Goal: Transaction & Acquisition: Purchase product/service

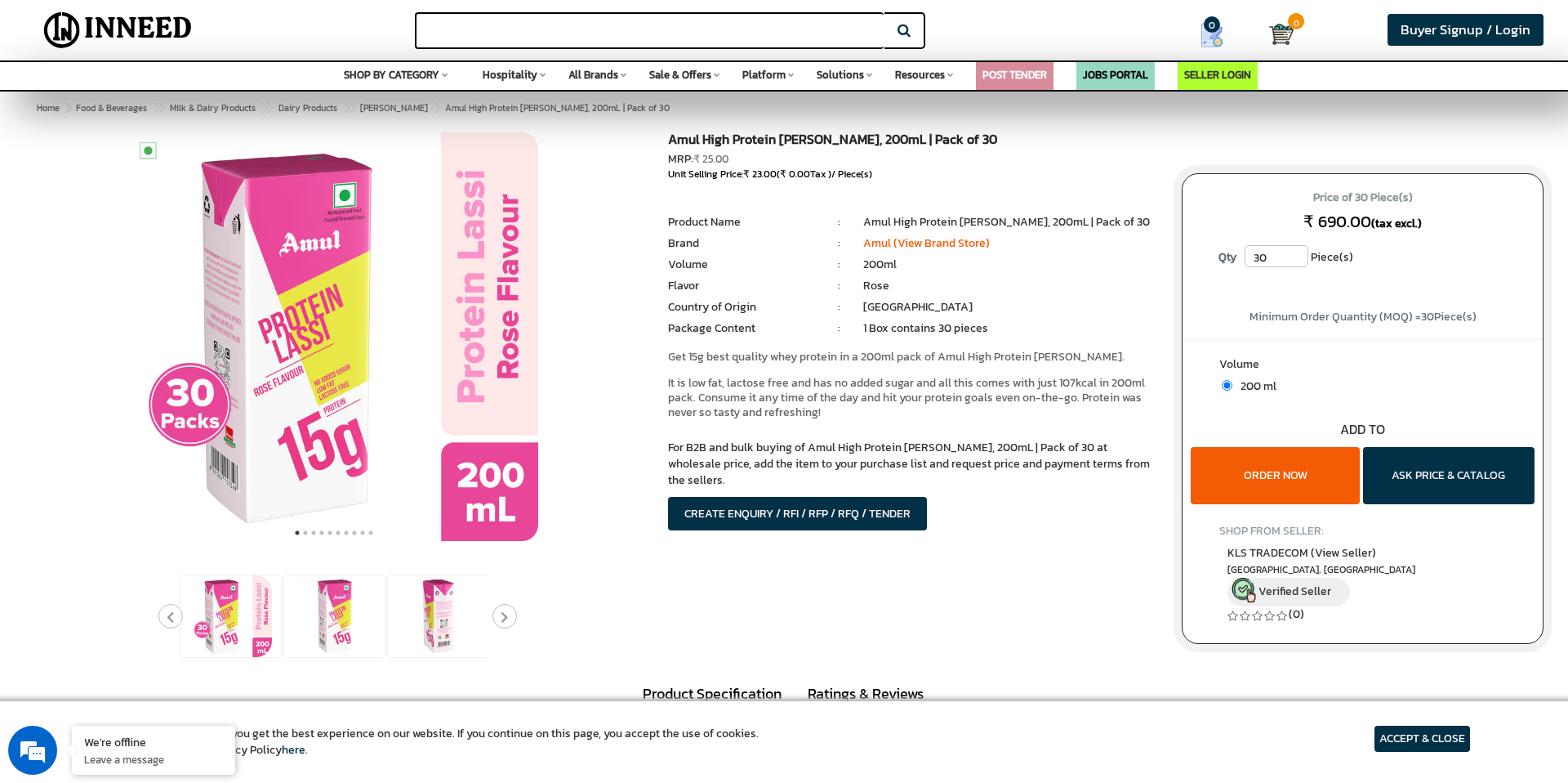
click at [700, 25] on input "text" at bounding box center [649, 30] width 469 height 37
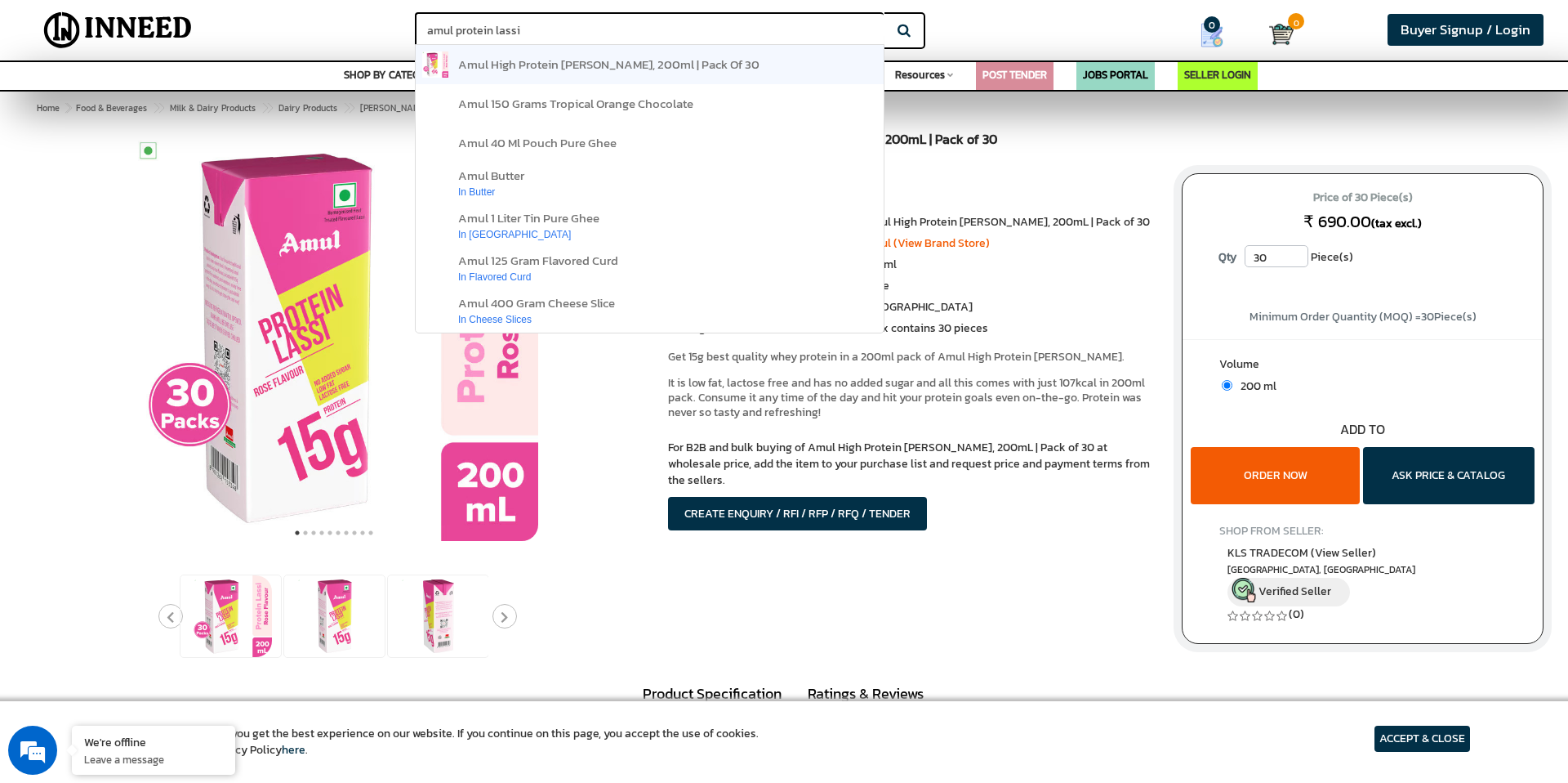
type input "amul protein lassi"
click at [884, 12] on button "Search" at bounding box center [904, 30] width 41 height 37
click at [902, 33] on button "Search" at bounding box center [904, 30] width 41 height 37
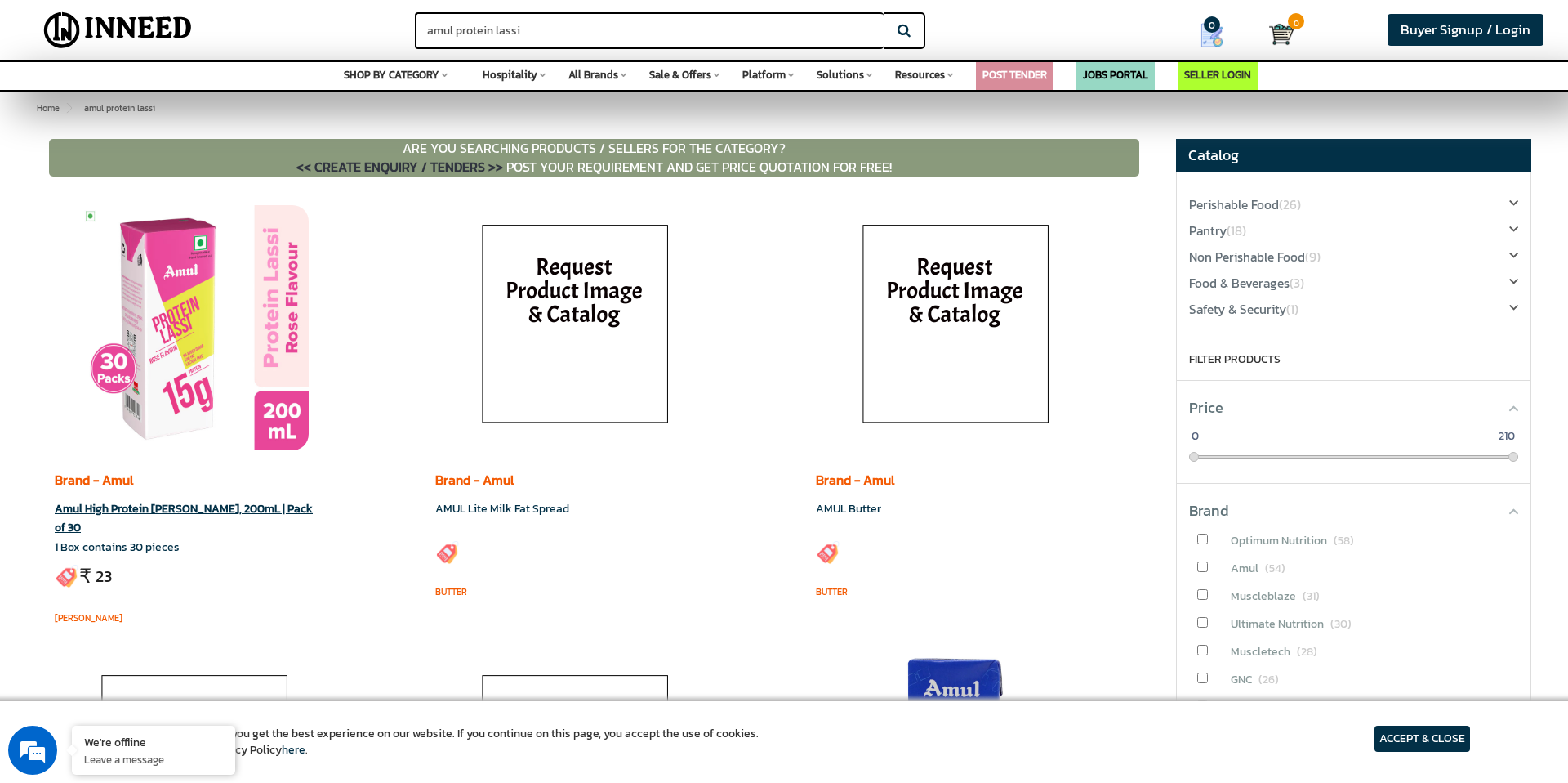
click at [164, 338] on img at bounding box center [194, 328] width 229 height 245
click at [232, 323] on img at bounding box center [194, 328] width 229 height 245
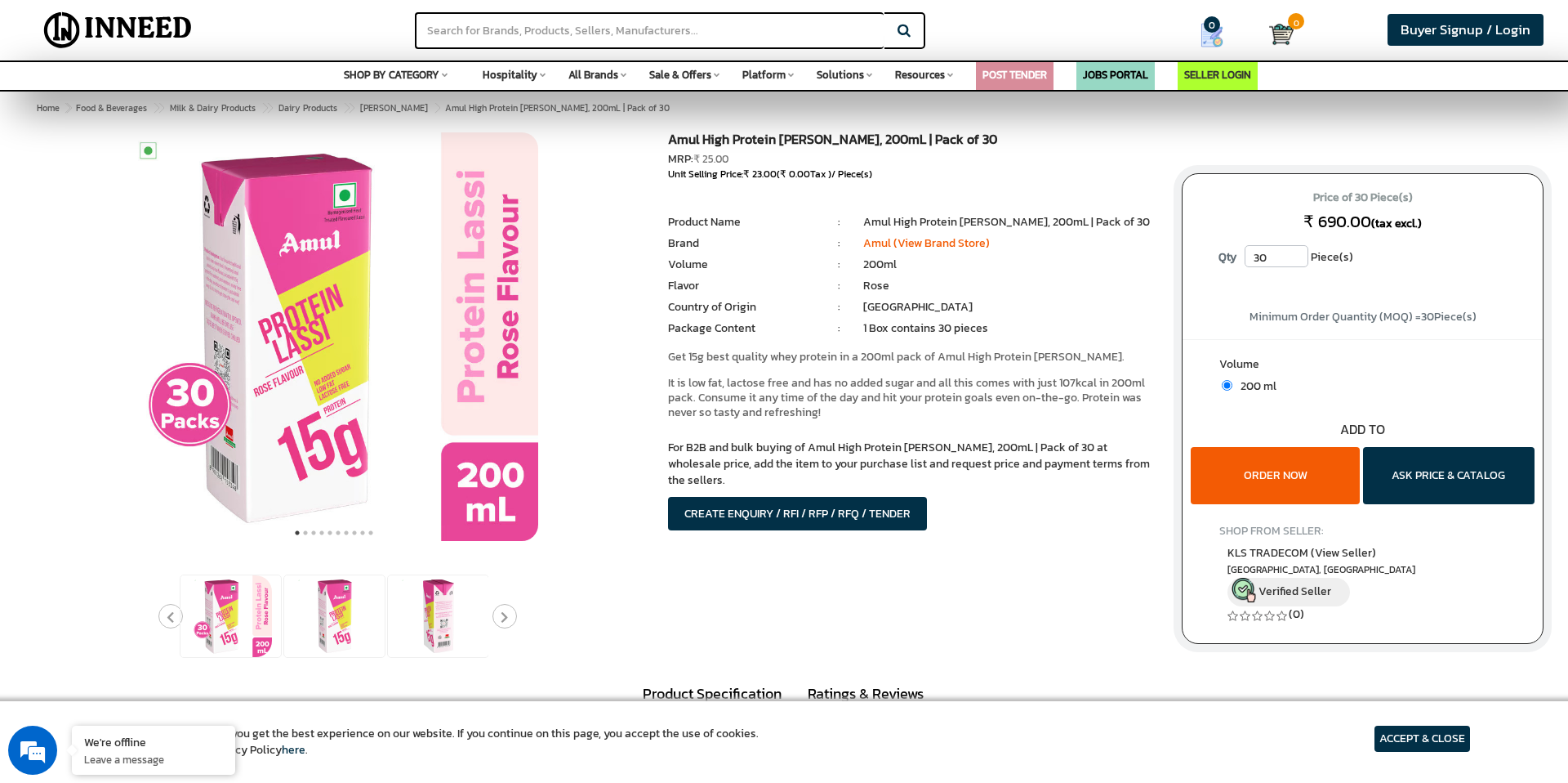
click at [1265, 480] on button "ORDER NOW" at bounding box center [1275, 476] width 168 height 57
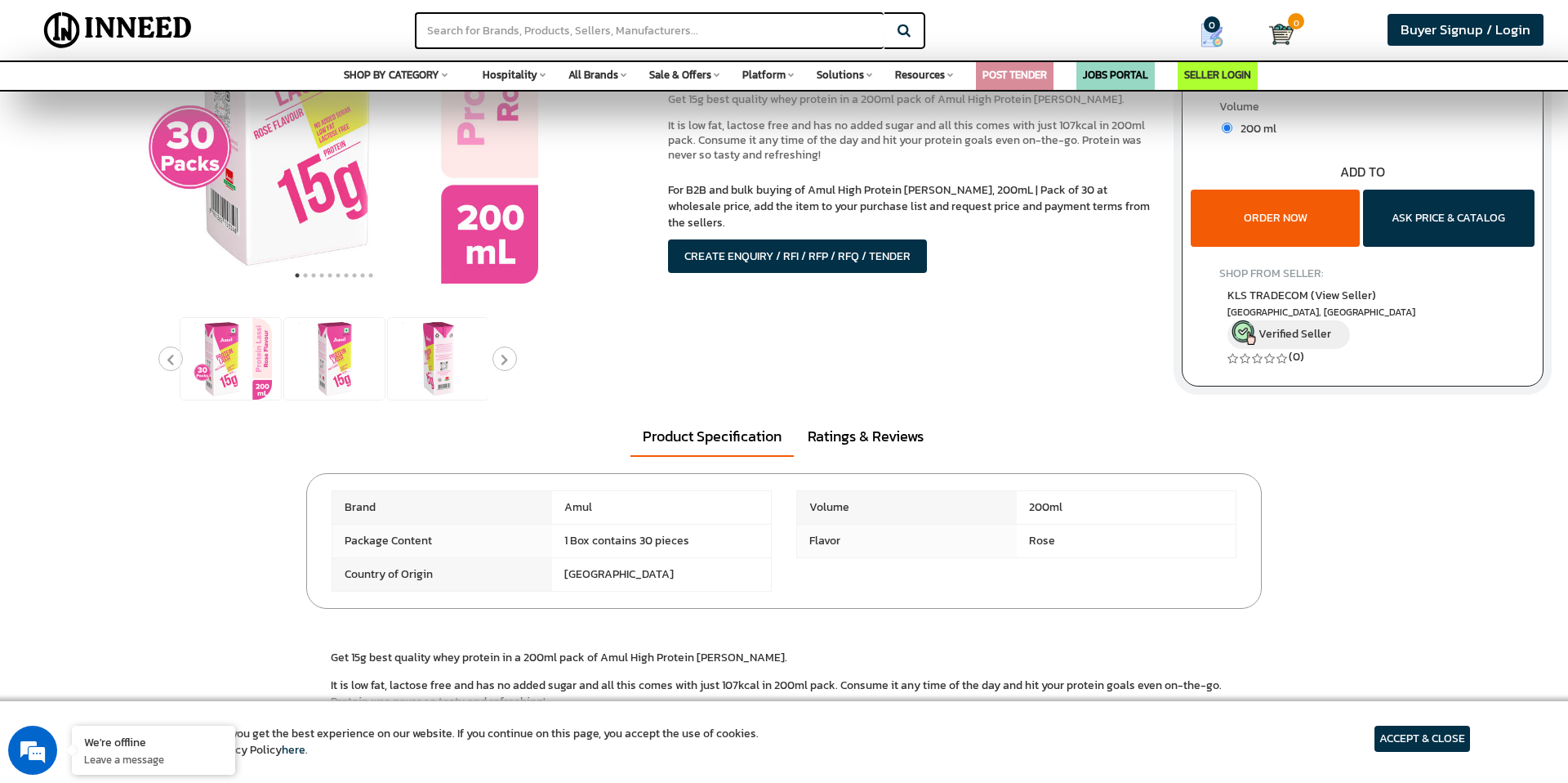
scroll to position [231, 0]
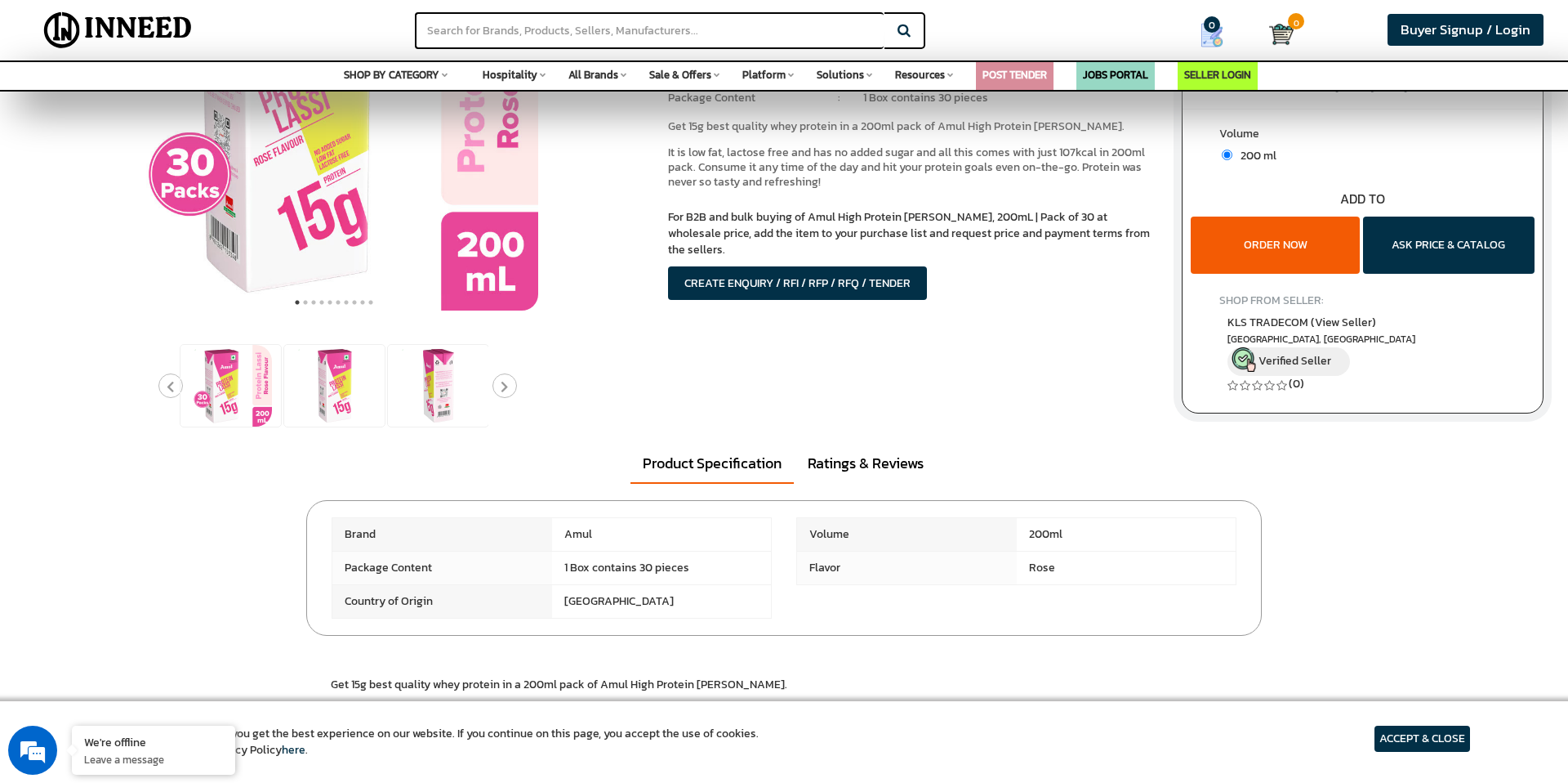
click at [1261, 249] on button "ORDER NOW" at bounding box center [1275, 245] width 168 height 57
